Goal: Communication & Community: Share content

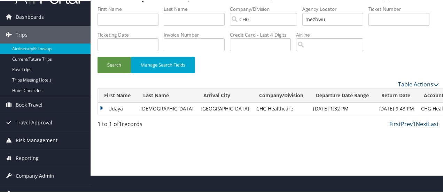
scroll to position [26, 0]
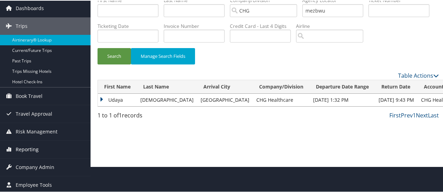
click at [32, 147] on span "Reporting" at bounding box center [27, 148] width 23 height 17
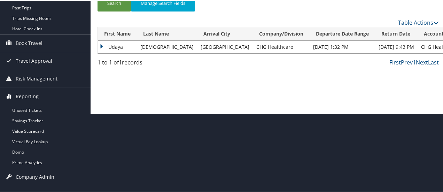
scroll to position [88, 0]
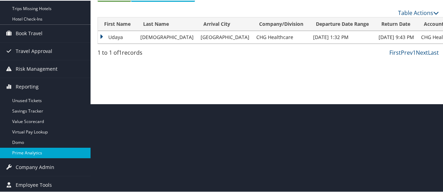
click at [29, 150] on link "Prime Analytics" at bounding box center [45, 152] width 91 height 10
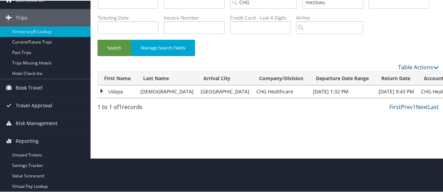
scroll to position [0, 0]
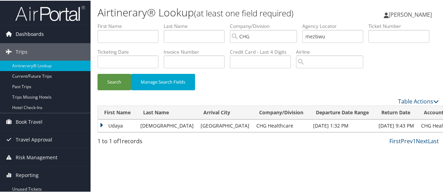
click at [28, 31] on span "Dashboards" at bounding box center [30, 33] width 28 height 17
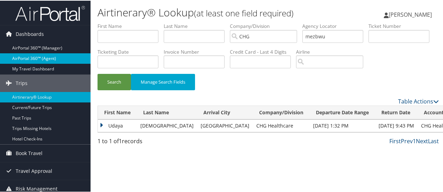
click at [43, 58] on link "AirPortal 360™ (Agent)" at bounding box center [45, 58] width 91 height 10
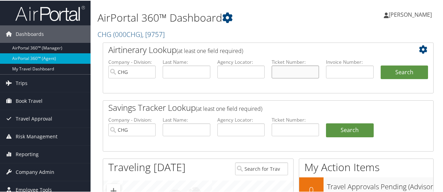
click at [278, 70] on input "text" at bounding box center [295, 71] width 47 height 13
paste input "0017275396365"
type input "0017275396365"
click at [394, 73] on button "Search" at bounding box center [404, 72] width 47 height 14
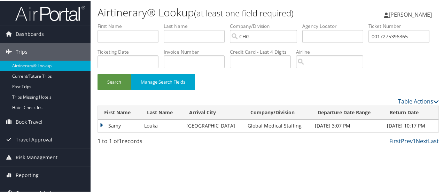
click at [101, 131] on td "Samy" at bounding box center [119, 125] width 43 height 13
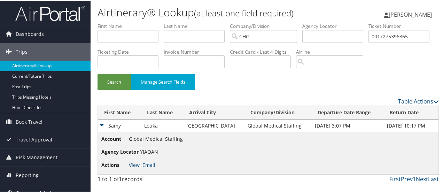
click at [134, 168] on link "View" at bounding box center [134, 164] width 11 height 7
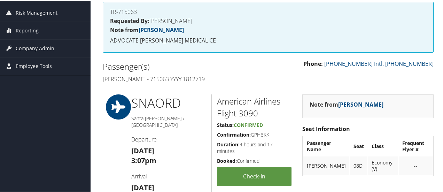
scroll to position [54, 0]
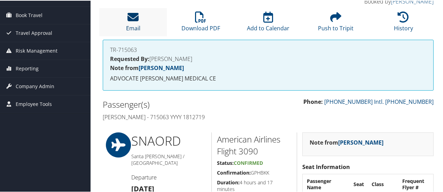
click at [134, 22] on icon at bounding box center [133, 16] width 11 height 11
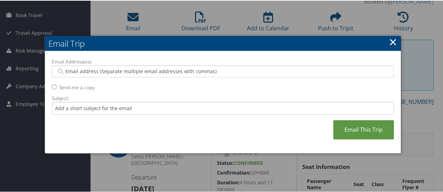
click at [77, 71] on input "Email Address(es):" at bounding box center [222, 70] width 333 height 7
paste input "alisha.boylegmd@gmedical.com"
type input "alisha.boylegmd@gmedical.com"
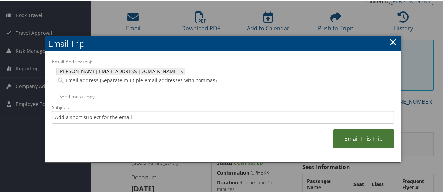
click at [363, 129] on link "Email This Trip" at bounding box center [363, 138] width 61 height 19
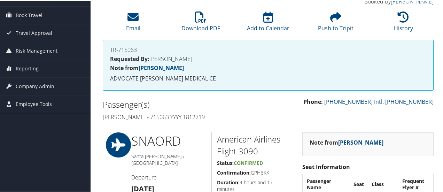
drag, startPoint x: 382, startPoint y: 95, endPoint x: 391, endPoint y: 87, distance: 12.3
click at [382, 95] on div "TR-715063 Requested By: ALISHA BOYLE Note from Ana Raykovska ADVOCATE CHRIST ME…" at bounding box center [268, 68] width 341 height 58
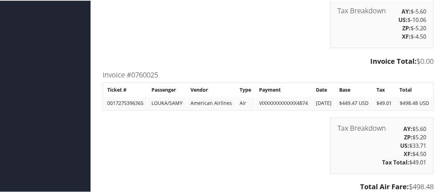
scroll to position [1062, 0]
